Goal: Transaction & Acquisition: Purchase product/service

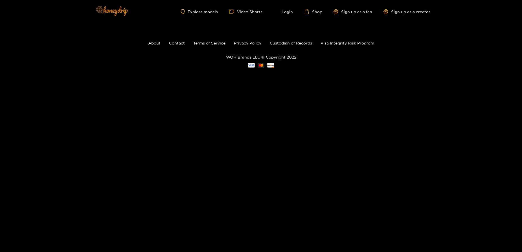
click at [118, 11] on img at bounding box center [111, 11] width 39 height 24
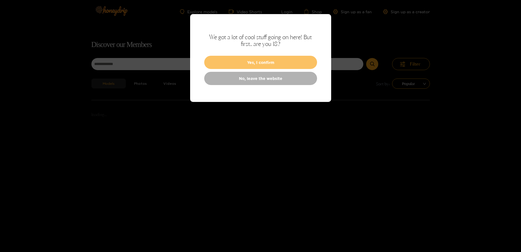
click at [246, 58] on button "Yes, I confirm" at bounding box center [260, 62] width 113 height 13
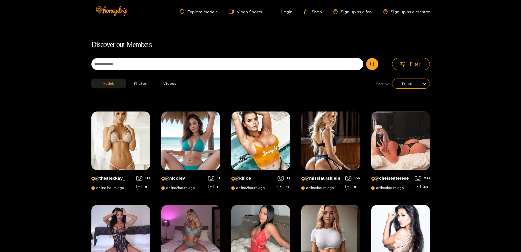
scroll to position [36, 0]
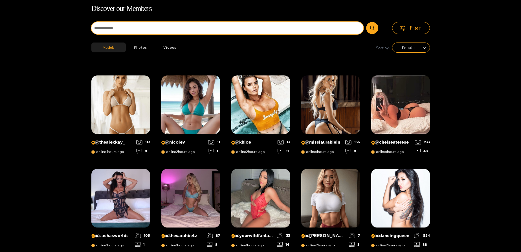
click at [203, 24] on input at bounding box center [227, 28] width 272 height 12
type input "**********"
click at [366, 22] on button "submit" at bounding box center [372, 28] width 12 height 12
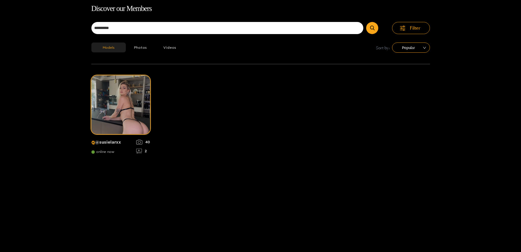
click at [100, 129] on img at bounding box center [120, 105] width 59 height 59
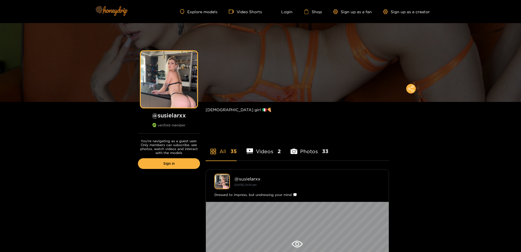
click at [99, 12] on img at bounding box center [110, 11] width 39 height 24
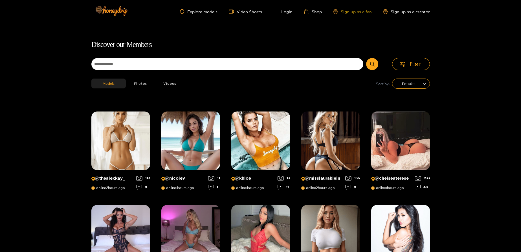
click at [346, 12] on link "Sign up as a fan" at bounding box center [352, 11] width 39 height 5
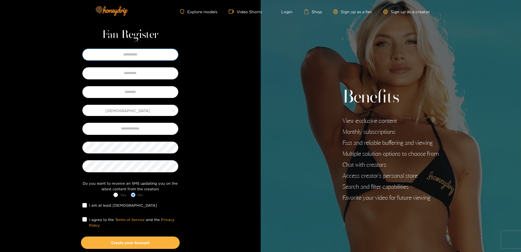
click at [131, 56] on input "text" at bounding box center [130, 55] width 96 height 12
type input "****"
click at [139, 96] on input "text" at bounding box center [130, 92] width 96 height 12
type input "**********"
click at [139, 130] on input "text" at bounding box center [130, 129] width 96 height 12
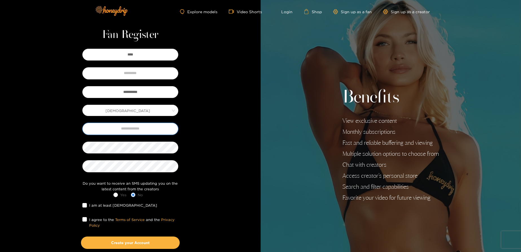
type input "**********"
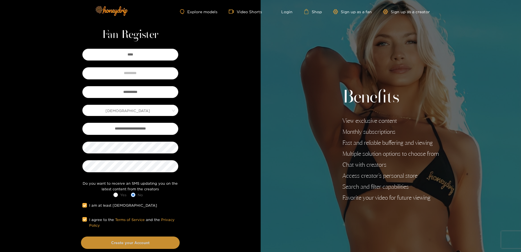
click at [106, 242] on button "Create your Account" at bounding box center [130, 243] width 99 height 12
click at [146, 73] on input "text" at bounding box center [130, 73] width 96 height 12
type input "***"
click at [137, 243] on button "Create your Account" at bounding box center [130, 243] width 99 height 12
click at [142, 243] on button "Create your Account" at bounding box center [130, 243] width 99 height 12
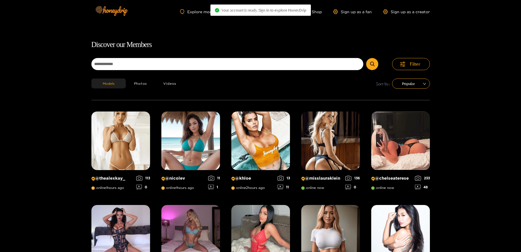
scroll to position [36, 0]
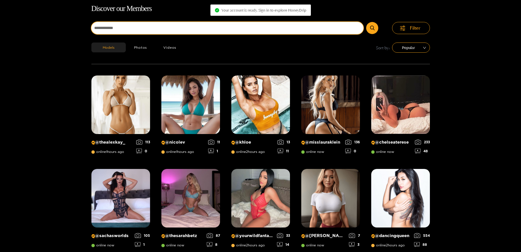
click at [206, 26] on input at bounding box center [227, 28] width 272 height 12
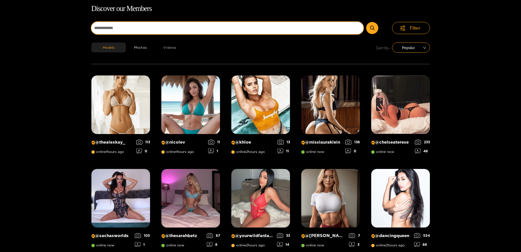
type input "**********"
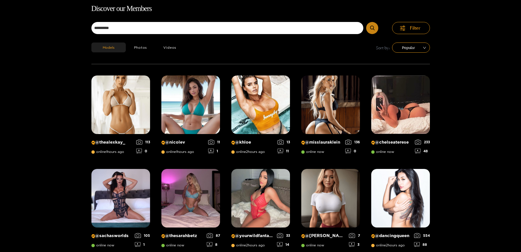
click at [371, 31] on button "submit" at bounding box center [372, 28] width 12 height 12
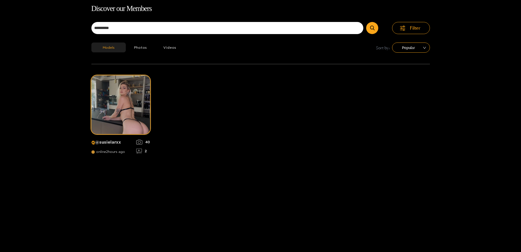
click at [107, 94] on img at bounding box center [120, 105] width 59 height 59
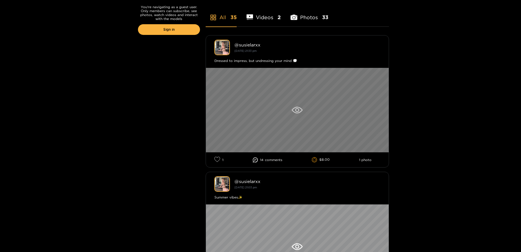
scroll to position [146, 0]
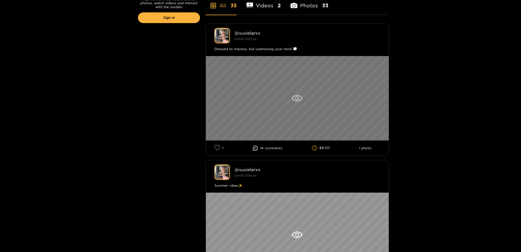
click at [296, 100] on icon at bounding box center [297, 98] width 11 height 7
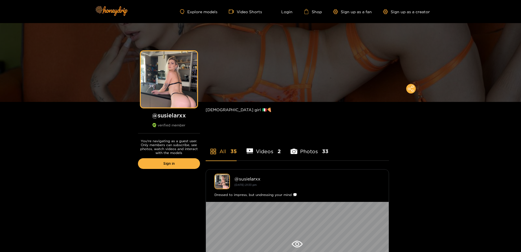
click at [304, 154] on li "Photos 33" at bounding box center [310, 147] width 38 height 25
click at [221, 153] on li "All 35" at bounding box center [221, 147] width 31 height 25
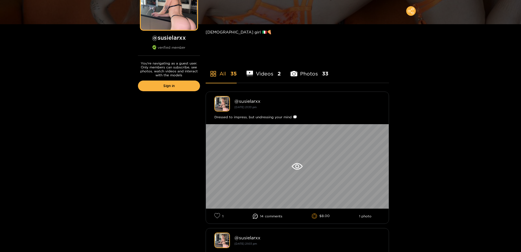
scroll to position [102, 0]
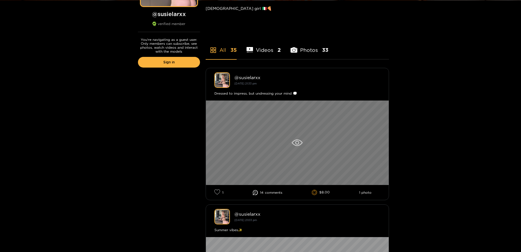
click at [337, 140] on div at bounding box center [297, 143] width 183 height 85
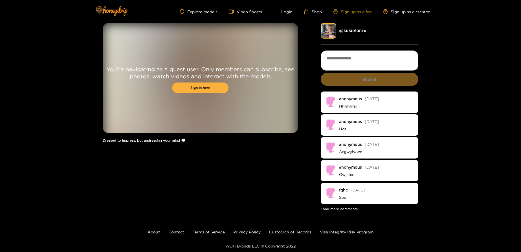
click at [353, 13] on link "Sign up as a fan" at bounding box center [352, 11] width 39 height 5
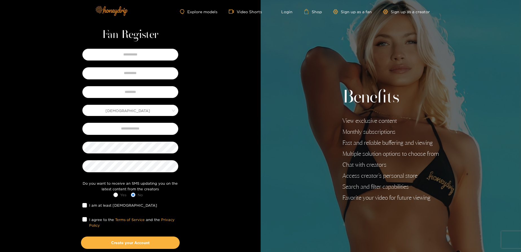
click at [126, 8] on img at bounding box center [110, 11] width 39 height 24
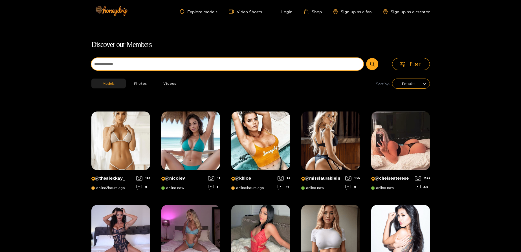
click at [210, 66] on input at bounding box center [227, 64] width 272 height 12
type input "**********"
click at [366, 58] on button "submit" at bounding box center [372, 64] width 12 height 12
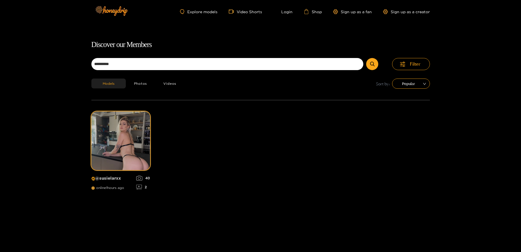
click at [122, 159] on img at bounding box center [120, 141] width 59 height 59
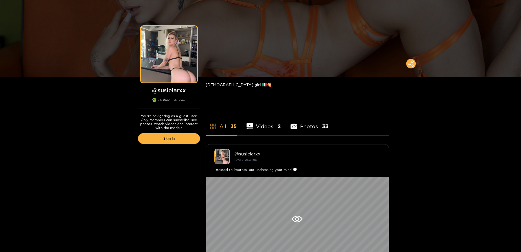
scroll to position [36, 0]
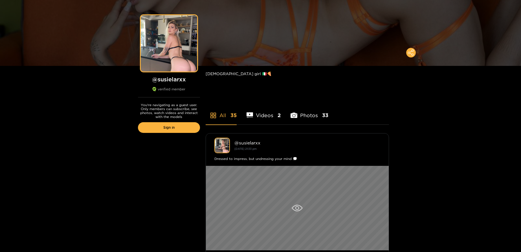
click at [266, 190] on div at bounding box center [297, 208] width 183 height 85
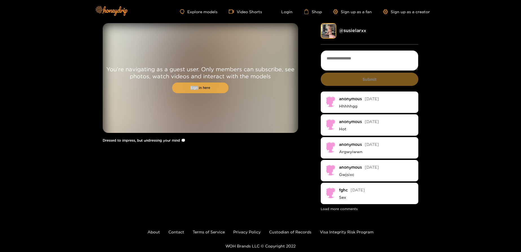
click at [197, 86] on link "Sign in here" at bounding box center [200, 88] width 56 height 11
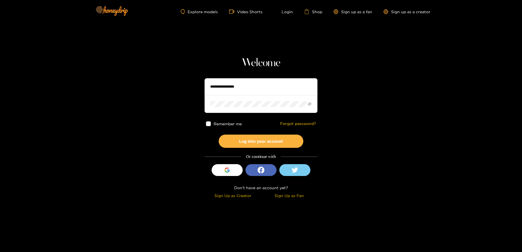
click at [242, 88] on input "text" at bounding box center [261, 86] width 113 height 17
type input "**********"
click at [210, 120] on div "Remember me Forgot password?" at bounding box center [261, 124] width 113 height 22
click at [208, 124] on span at bounding box center [208, 124] width 5 height 5
click at [256, 144] on button "Log into your account" at bounding box center [261, 141] width 85 height 13
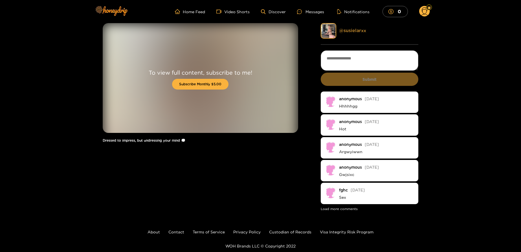
click at [356, 28] on link "@ susielarxx" at bounding box center [352, 30] width 27 height 5
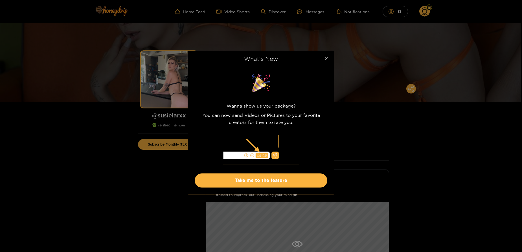
click at [326, 59] on icon "close" at bounding box center [326, 58] width 3 height 3
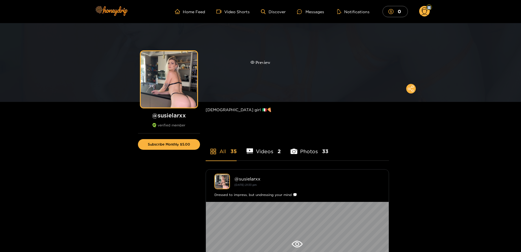
drag, startPoint x: 521, startPoint y: 11, endPoint x: 514, endPoint y: 41, distance: 31.0
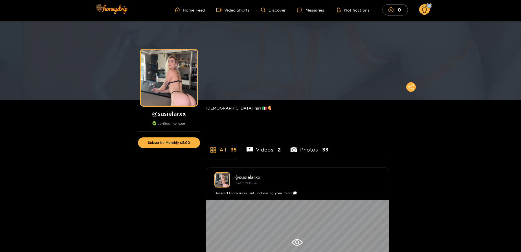
scroll to position [34, 0]
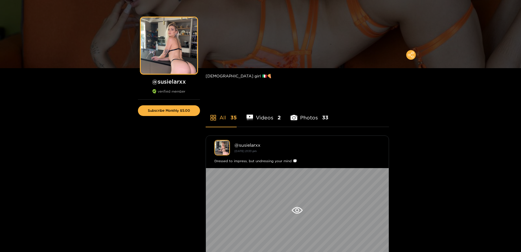
click at [262, 120] on li "Videos 2" at bounding box center [264, 114] width 34 height 25
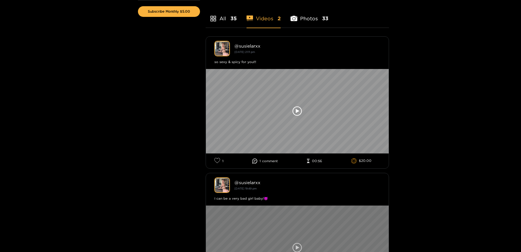
scroll to position [85, 0]
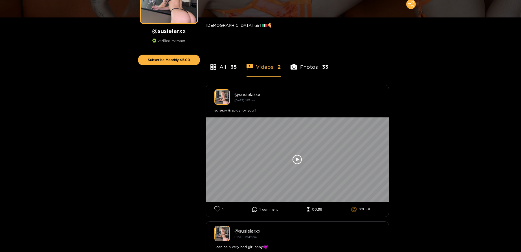
click at [302, 71] on li "Photos 33" at bounding box center [310, 63] width 38 height 25
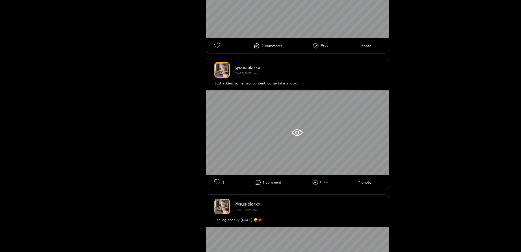
scroll to position [813, 0]
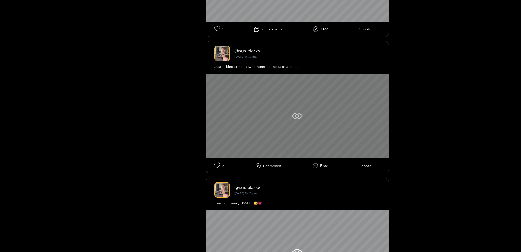
click at [348, 132] on div at bounding box center [297, 116] width 183 height 85
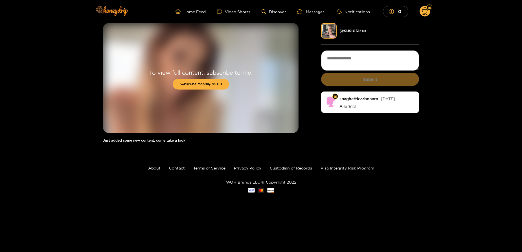
click at [344, 28] on div "@ susielarxx" at bounding box center [379, 31] width 80 height 6
click at [348, 29] on link "@ susielarxx" at bounding box center [352, 30] width 27 height 5
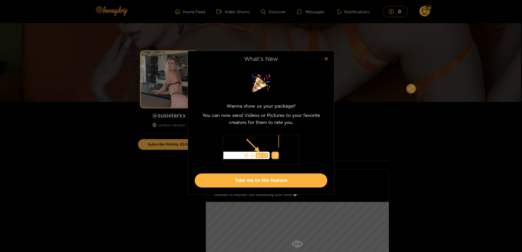
click at [331, 60] on span "Close" at bounding box center [326, 59] width 16 height 16
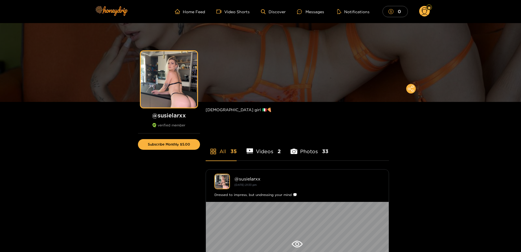
click at [392, 10] on icon "dollar" at bounding box center [390, 11] width 5 height 5
click at [184, 144] on button "Subscribe Monthly $5.00" at bounding box center [169, 144] width 62 height 11
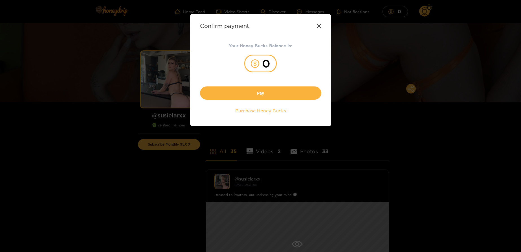
click at [319, 28] on div "Confirm payment" at bounding box center [260, 26] width 121 height 6
click at [319, 25] on icon at bounding box center [319, 26] width 4 height 4
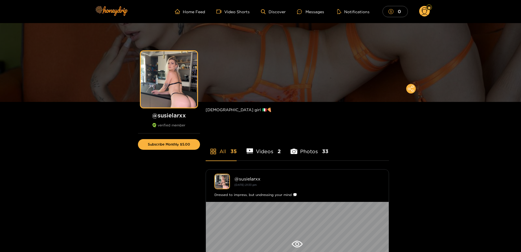
click at [397, 14] on mark "0" at bounding box center [399, 11] width 5 height 6
click at [424, 11] on circle at bounding box center [424, 11] width 11 height 11
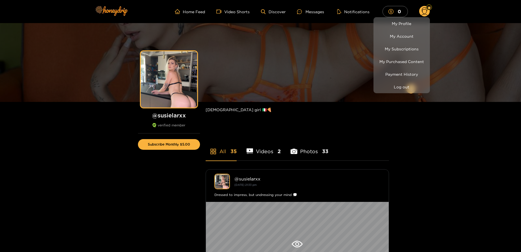
click at [168, 144] on div at bounding box center [260, 126] width 521 height 252
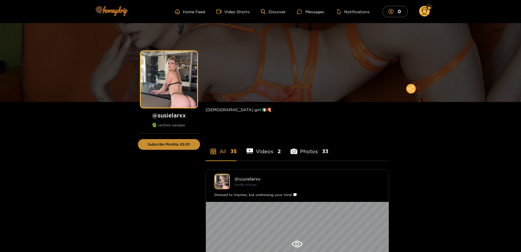
click at [170, 146] on button "Subscribe Monthly $5.00" at bounding box center [169, 144] width 62 height 11
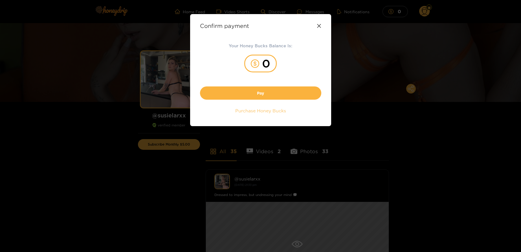
click at [267, 112] on span "Purchase Honey Bucks" at bounding box center [260, 111] width 51 height 6
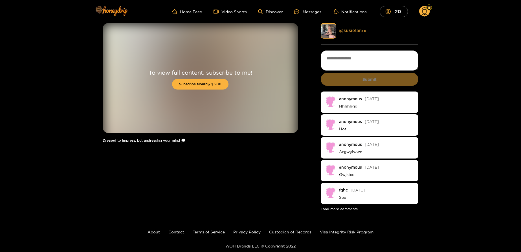
click at [346, 32] on link "@ susielarxx" at bounding box center [352, 30] width 27 height 5
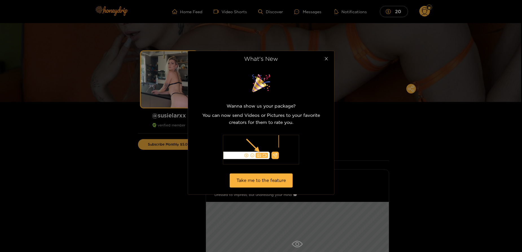
click at [324, 61] on icon "close" at bounding box center [326, 59] width 4 height 4
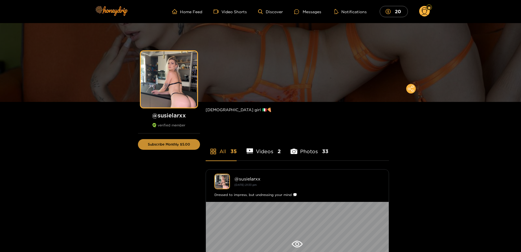
click at [175, 144] on button "Subscribe Monthly $5.00" at bounding box center [169, 144] width 62 height 11
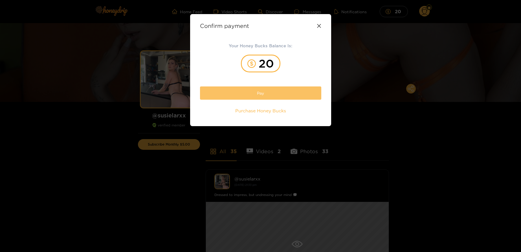
click at [258, 96] on button "Pay" at bounding box center [260, 93] width 121 height 13
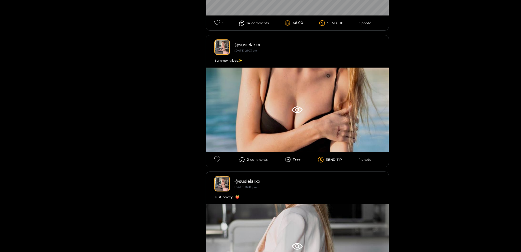
scroll to position [288, 0]
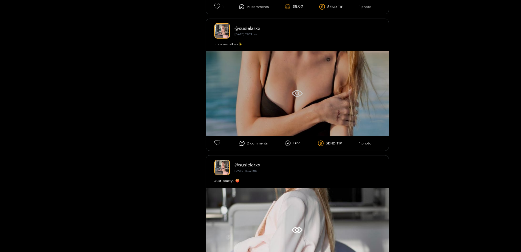
click at [334, 88] on div at bounding box center [297, 93] width 183 height 85
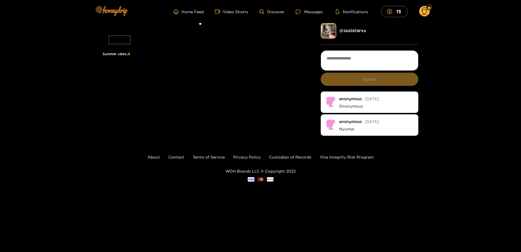
click at [208, 30] on li at bounding box center [201, 26] width 196 height 6
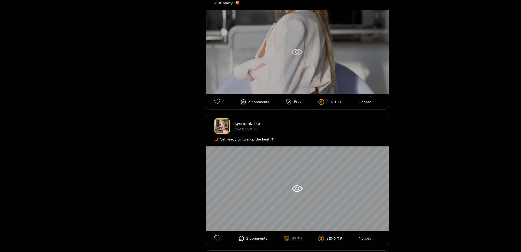
scroll to position [440, 0]
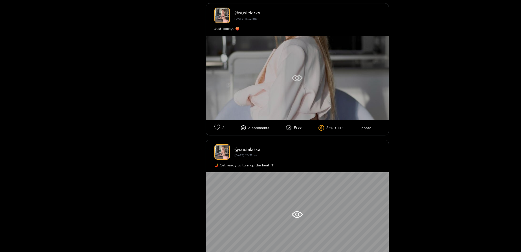
click at [308, 85] on div at bounding box center [297, 78] width 183 height 85
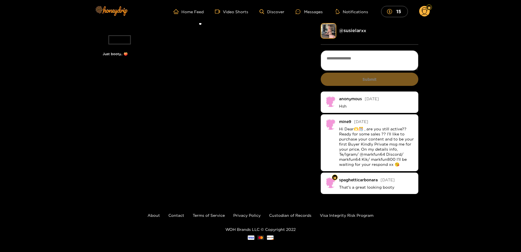
click at [220, 30] on li at bounding box center [201, 26] width 196 height 6
click at [219, 30] on li at bounding box center [201, 26] width 196 height 6
drag, startPoint x: 219, startPoint y: 93, endPoint x: 186, endPoint y: 98, distance: 33.1
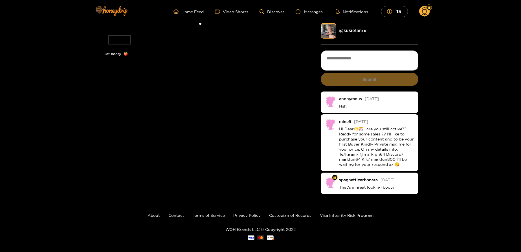
click at [186, 30] on li at bounding box center [201, 26] width 196 height 6
click at [257, 30] on li at bounding box center [201, 26] width 196 height 6
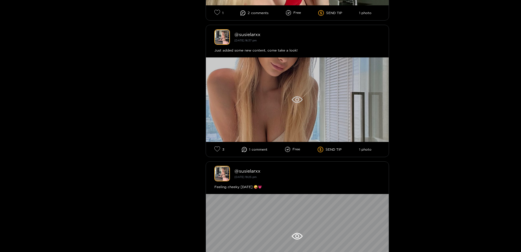
scroll to position [829, 0]
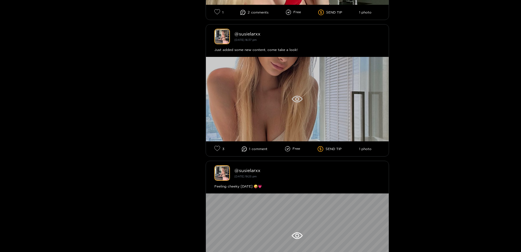
click at [312, 102] on div at bounding box center [297, 99] width 183 height 85
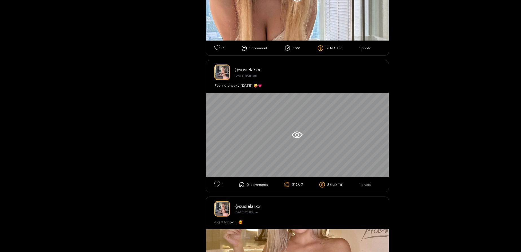
scroll to position [966, 0]
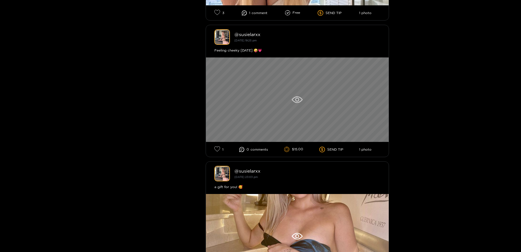
click at [357, 90] on div at bounding box center [297, 100] width 183 height 85
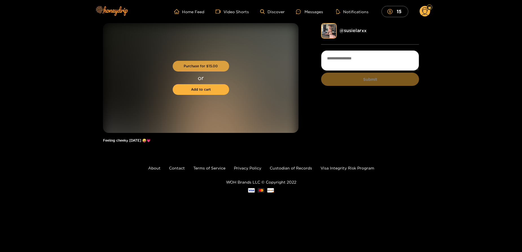
click at [210, 66] on button "Purchase for $ 15.00" at bounding box center [201, 66] width 56 height 11
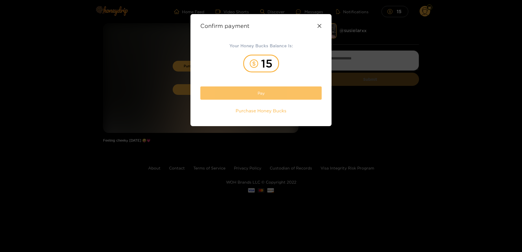
click at [240, 95] on button "Pay" at bounding box center [260, 93] width 121 height 13
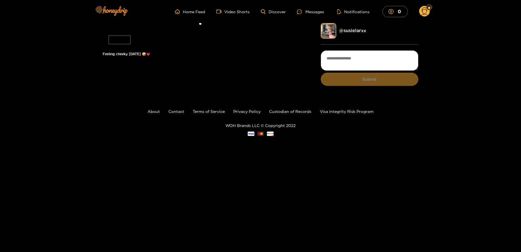
click at [214, 30] on li at bounding box center [201, 26] width 196 height 6
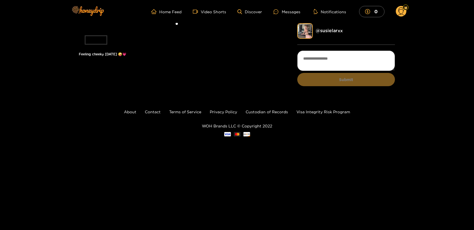
click at [200, 30] on li at bounding box center [177, 26] width 196 height 6
drag, startPoint x: 200, startPoint y: 117, endPoint x: 186, endPoint y: 54, distance: 64.8
click at [186, 30] on li at bounding box center [177, 26] width 196 height 6
click at [332, 32] on link "@ susielarxx" at bounding box center [328, 30] width 27 height 5
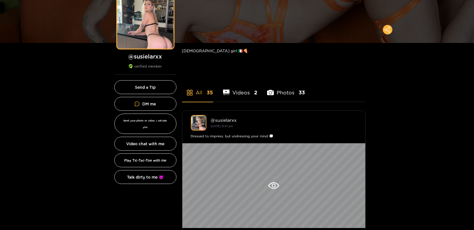
scroll to position [62, 0]
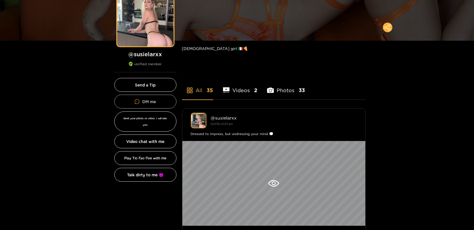
click at [142, 101] on button "DM me" at bounding box center [145, 102] width 62 height 14
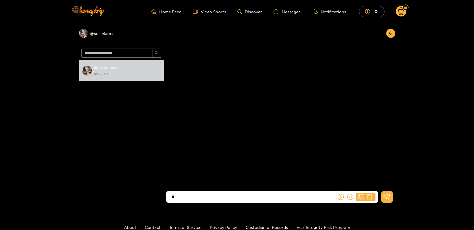
type input "**"
click at [100, 32] on div "Preview @ susielarxx" at bounding box center [121, 33] width 85 height 9
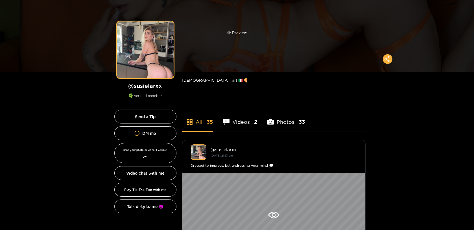
scroll to position [38, 0]
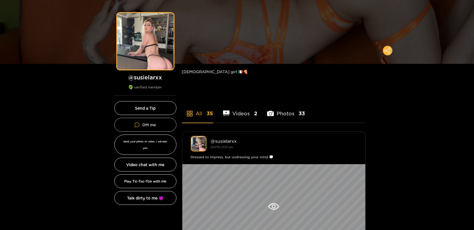
click at [151, 128] on link "DM me" at bounding box center [145, 125] width 62 height 14
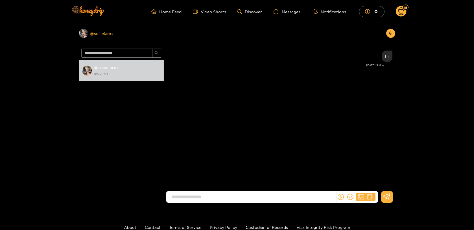
click at [99, 34] on div "Preview @ susielarxx" at bounding box center [121, 33] width 85 height 9
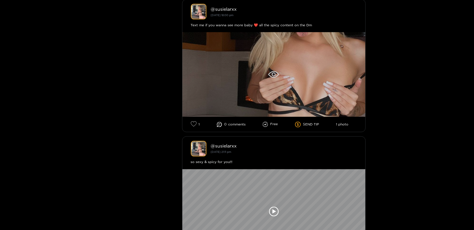
scroll to position [2423, 0]
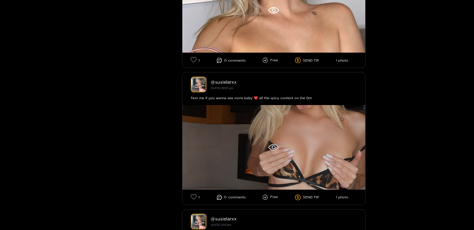
click at [245, 117] on div at bounding box center [273, 147] width 183 height 85
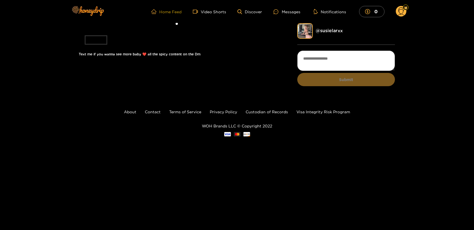
click at [168, 12] on link "Home Feed" at bounding box center [166, 11] width 30 height 5
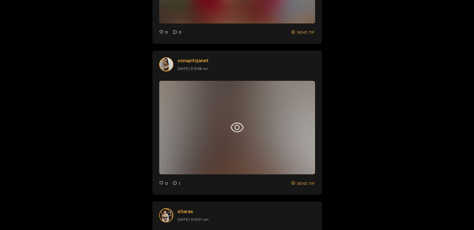
scroll to position [477, 0]
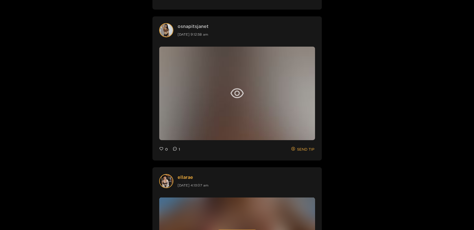
click at [195, 28] on link "osnapitsjanet" at bounding box center [193, 26] width 31 height 6
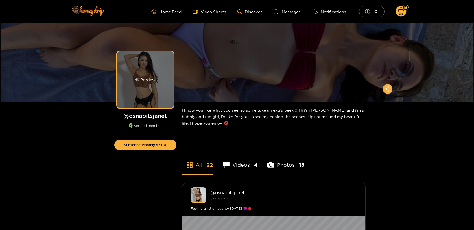
click at [156, 85] on div "Preview" at bounding box center [145, 79] width 56 height 56
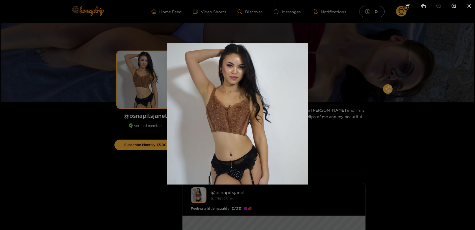
click at [394, 165] on div at bounding box center [237, 115] width 475 height 230
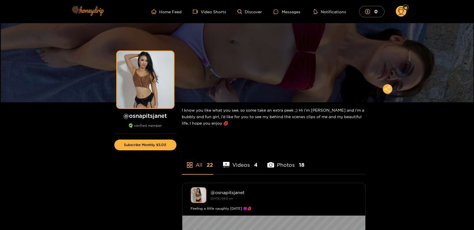
click at [88, 11] on img at bounding box center [87, 11] width 39 height 24
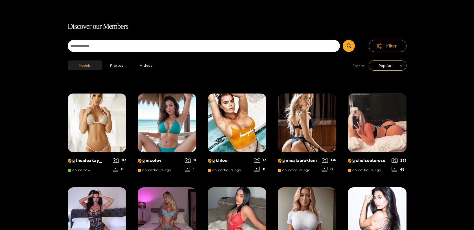
scroll to position [36, 0]
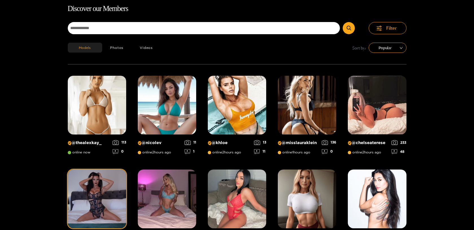
click at [91, 193] on img at bounding box center [97, 198] width 59 height 59
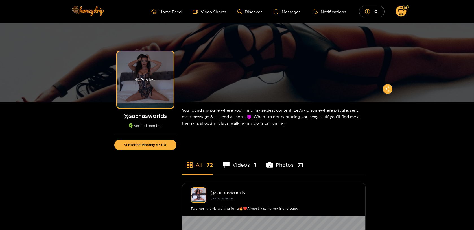
click at [155, 81] on div "Preview" at bounding box center [145, 79] width 56 height 56
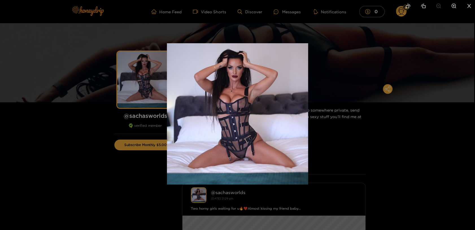
click at [245, 86] on img at bounding box center [237, 113] width 141 height 141
click at [400, 147] on div at bounding box center [237, 115] width 475 height 230
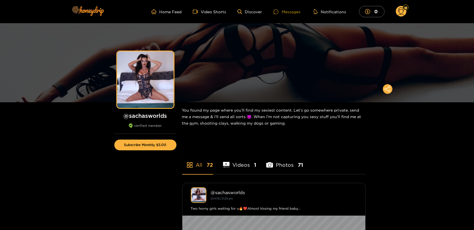
click at [296, 14] on div "Messages" at bounding box center [286, 11] width 27 height 6
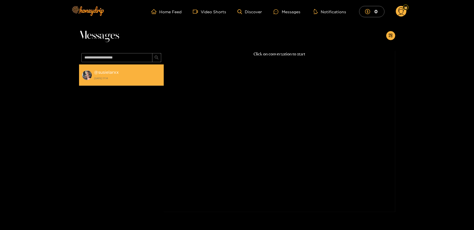
click at [97, 73] on strong "@ susielarxx" at bounding box center [106, 72] width 25 height 5
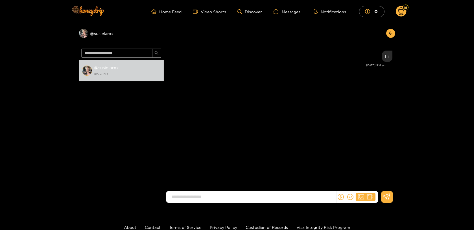
click at [404, 12] on circle at bounding box center [401, 11] width 11 height 11
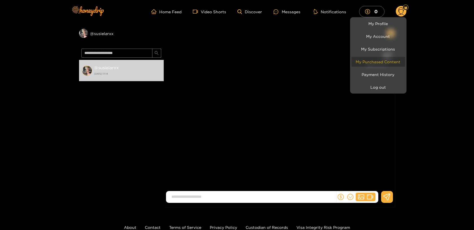
click at [387, 59] on link "My Purchased Content" at bounding box center [378, 62] width 54 height 10
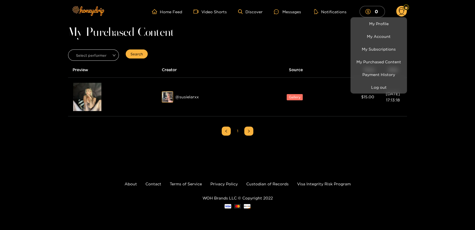
click at [140, 123] on div at bounding box center [237, 115] width 475 height 230
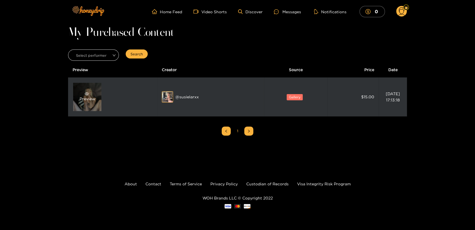
click at [98, 96] on div "Preview" at bounding box center [87, 97] width 28 height 28
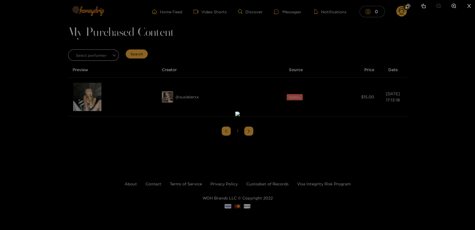
click at [469, 146] on div at bounding box center [237, 115] width 475 height 230
